Goal: Information Seeking & Learning: Check status

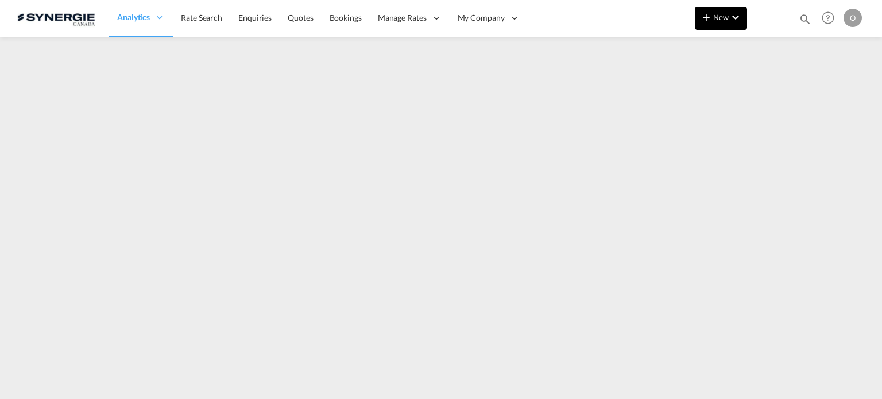
click at [730, 22] on md-icon "icon-chevron-down" at bounding box center [736, 17] width 14 height 14
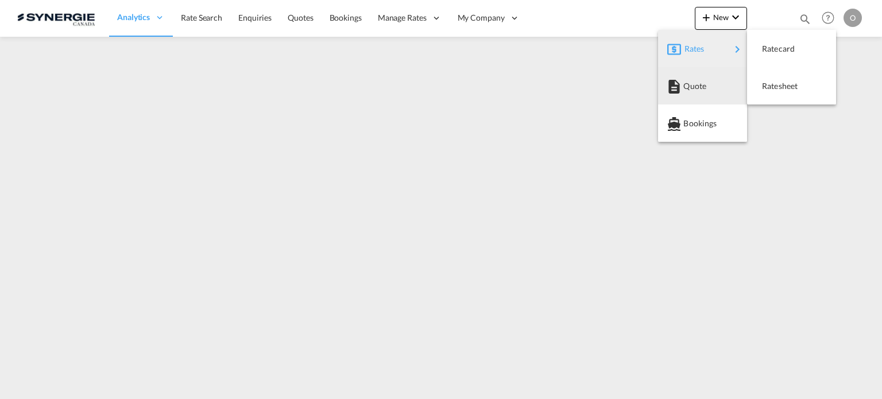
click at [593, 73] on md-backdrop at bounding box center [441, 199] width 882 height 399
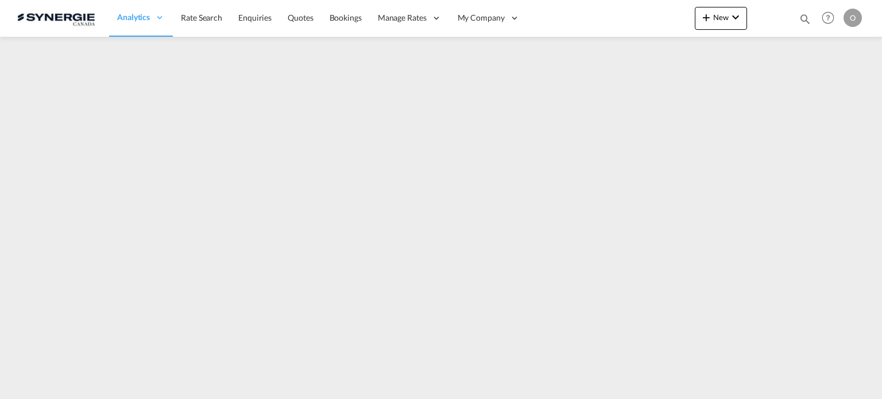
click at [800, 18] on md-icon "icon-magnify" at bounding box center [805, 19] width 13 height 13
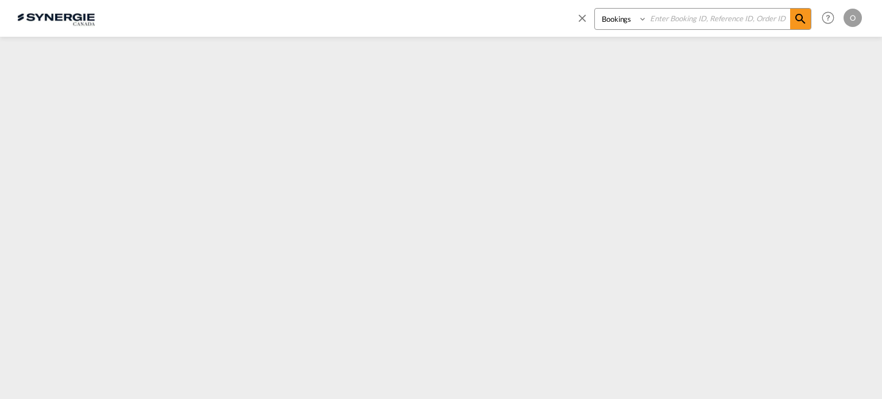
click at [614, 16] on select "Bookings Quotes Enquiries" at bounding box center [622, 19] width 55 height 21
select select "Quotes"
click at [595, 9] on select "Bookings Quotes Enquiries" at bounding box center [622, 19] width 55 height 21
click at [687, 20] on input at bounding box center [718, 19] width 143 height 20
paste input "SYC000013723"
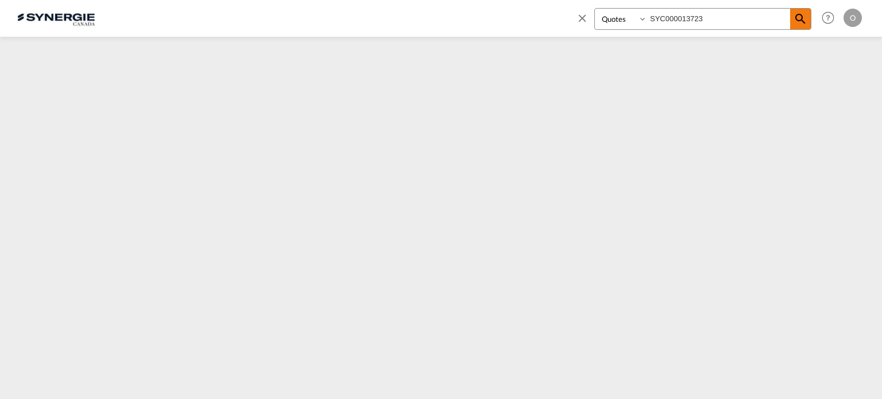
type input "SYC000013723"
click at [797, 21] on md-icon "icon-magnify" at bounding box center [801, 19] width 14 height 14
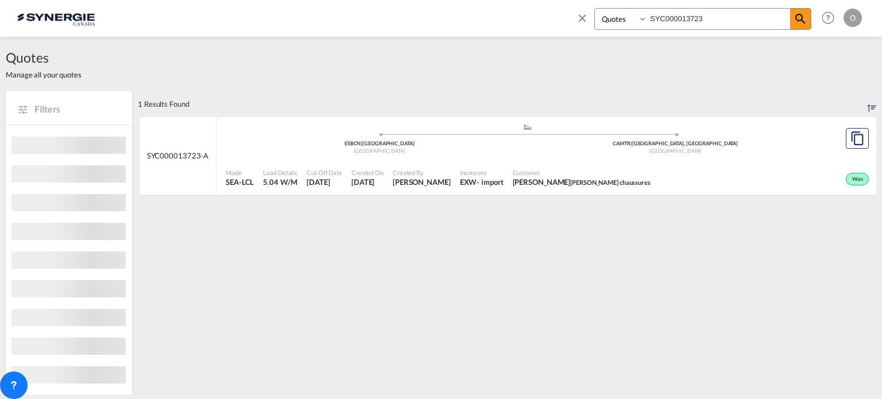
click at [578, 173] on span "Customer" at bounding box center [582, 172] width 138 height 9
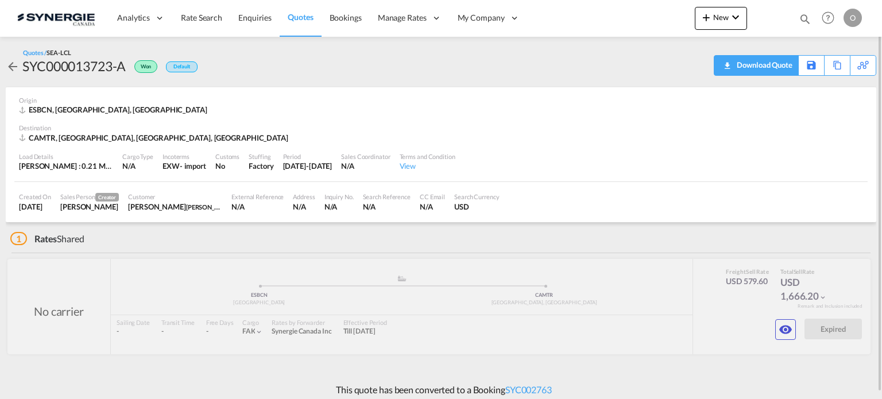
click at [785, 64] on div "Download Quote" at bounding box center [763, 65] width 59 height 18
click at [789, 330] on md-icon "icon-eye" at bounding box center [786, 330] width 14 height 14
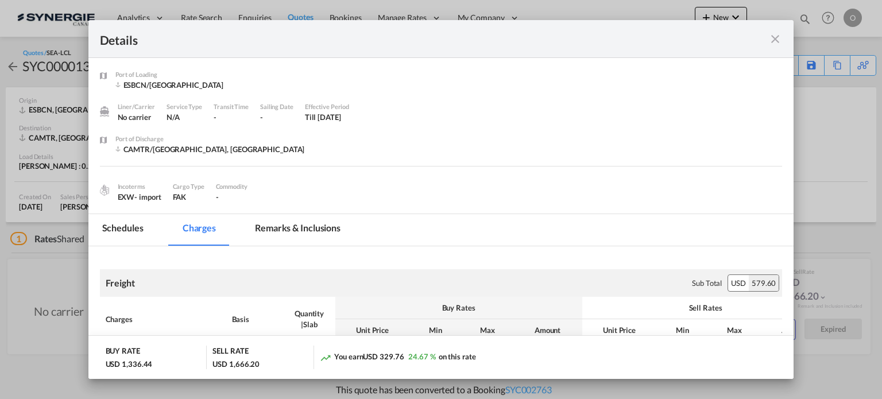
click at [322, 227] on md-tab-item "Remarks & Inclusions" at bounding box center [297, 230] width 113 height 32
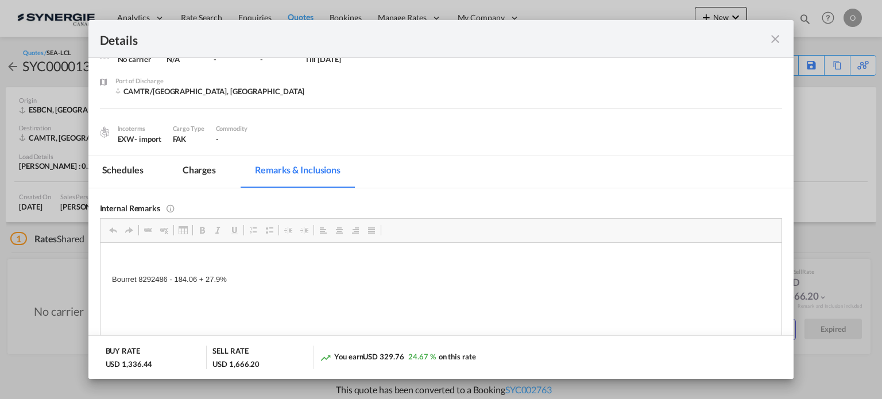
scroll to position [57, 0]
click at [195, 169] on md-tab-item "Charges" at bounding box center [199, 173] width 61 height 32
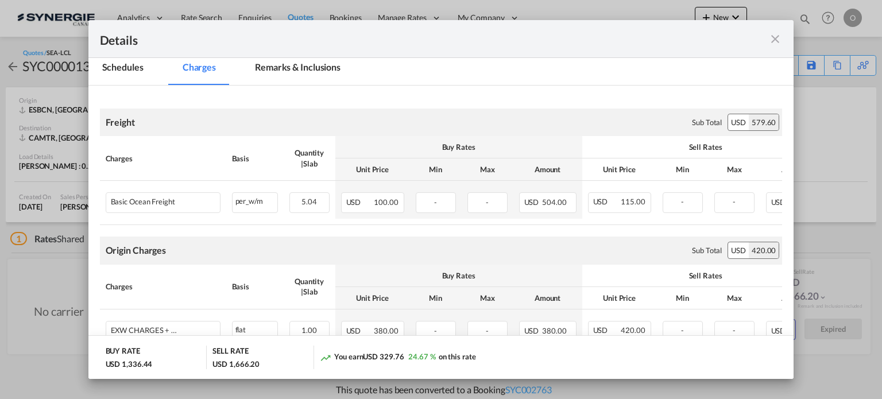
scroll to position [172, 0]
